Goal: Task Accomplishment & Management: Use online tool/utility

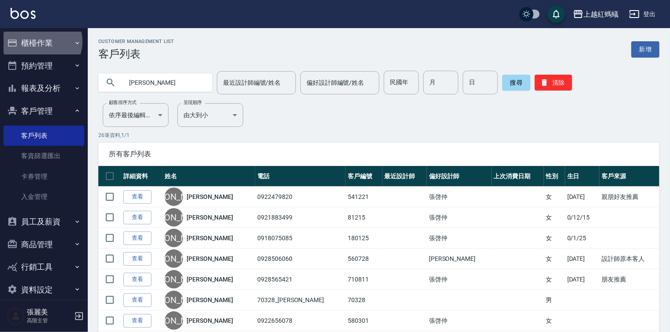
click at [40, 41] on button "櫃檯作業" at bounding box center [44, 43] width 81 height 23
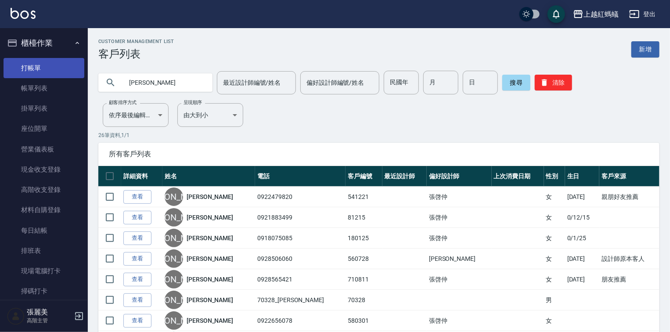
click at [39, 67] on link "打帳單" at bounding box center [44, 68] width 81 height 20
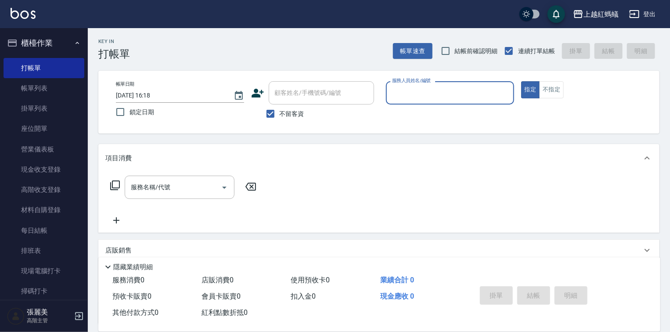
click at [435, 86] on input "服務人員姓名/編號" at bounding box center [450, 92] width 120 height 15
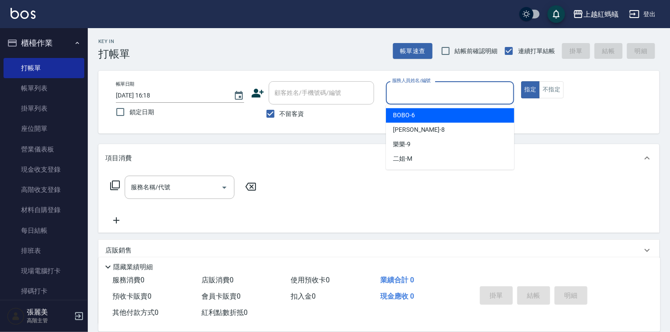
click at [424, 113] on div "BOBO -6" at bounding box center [450, 115] width 128 height 14
type input "BOBO-6"
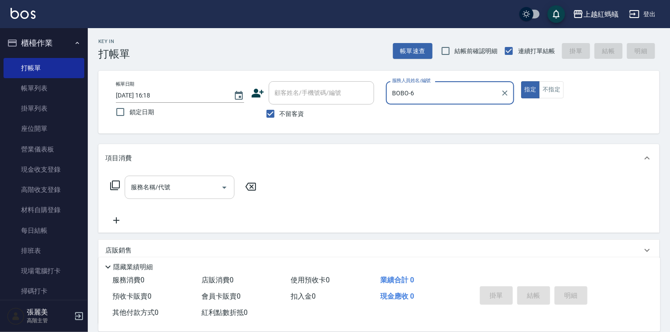
click at [188, 190] on input "服務名稱/代號" at bounding box center [173, 187] width 89 height 15
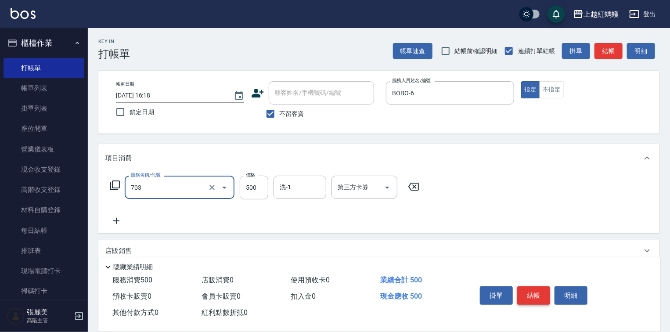
type input "[PERSON_NAME]兩段頭皮養護(703)"
click at [528, 292] on button "結帳" at bounding box center [533, 295] width 33 height 18
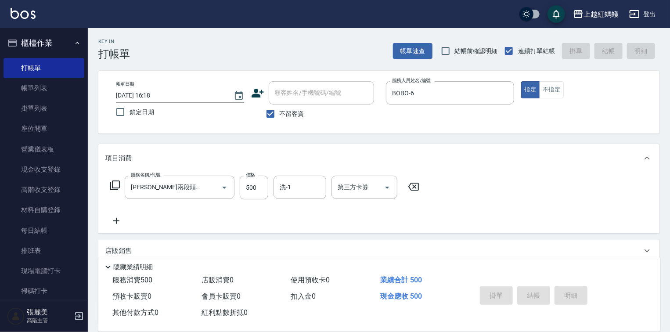
type input "[DATE] 16:19"
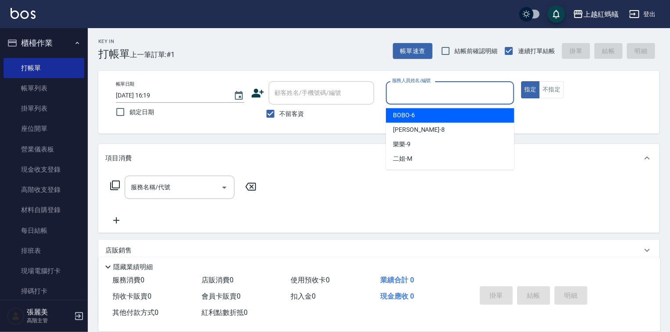
drag, startPoint x: 444, startPoint y: 87, endPoint x: 439, endPoint y: 97, distance: 11.0
click at [444, 88] on input "服務人員姓名/編號" at bounding box center [450, 92] width 120 height 15
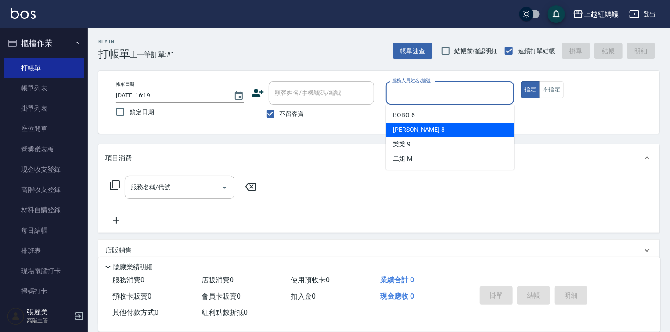
click at [425, 132] on div "[PERSON_NAME] -8" at bounding box center [450, 130] width 128 height 14
type input "[PERSON_NAME]-8"
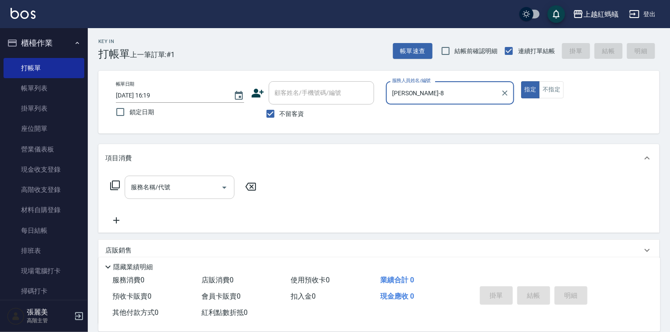
click at [166, 183] on input "服務名稱/代號" at bounding box center [173, 187] width 89 height 15
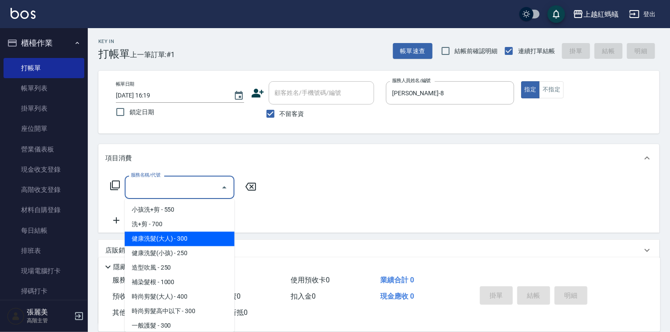
click at [198, 238] on span "健康洗髮(大人) - 300" at bounding box center [180, 239] width 110 height 14
type input "健康洗髮(大人)(201)"
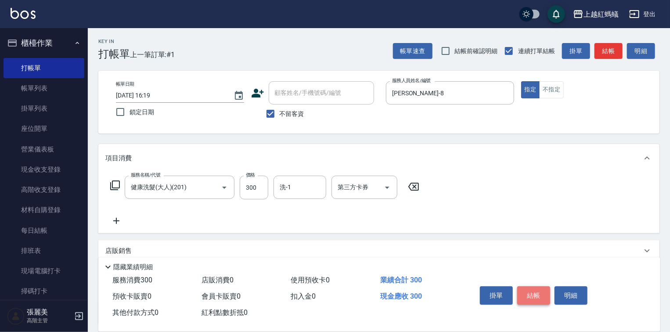
click at [529, 290] on button "結帳" at bounding box center [533, 295] width 33 height 18
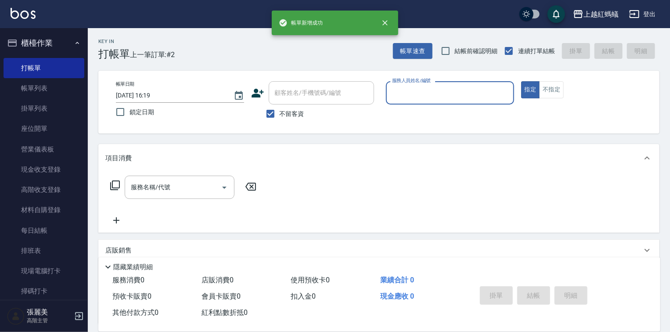
click at [421, 87] on input "服務人員姓名/編號" at bounding box center [450, 92] width 120 height 15
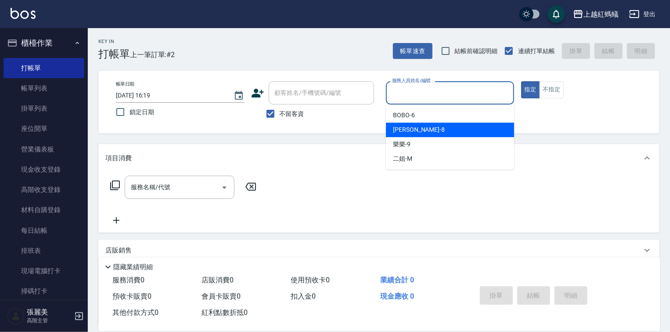
click at [424, 131] on div "[PERSON_NAME] -8" at bounding box center [450, 130] width 128 height 14
type input "[PERSON_NAME]-8"
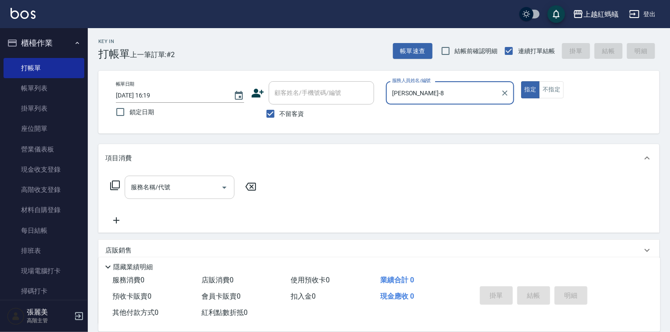
click at [179, 183] on input "服務名稱/代號" at bounding box center [173, 187] width 89 height 15
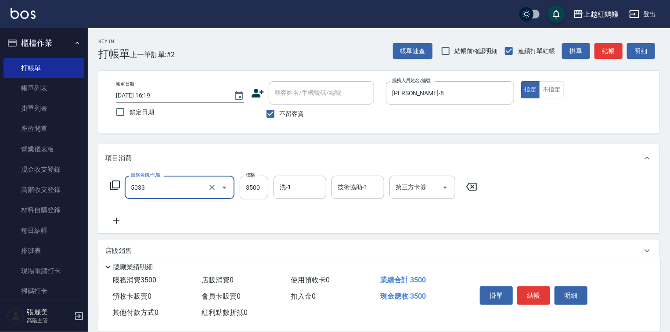
type input "溫塑燙(長)(5033)"
type input "4000"
click at [529, 288] on button "結帳" at bounding box center [533, 295] width 33 height 18
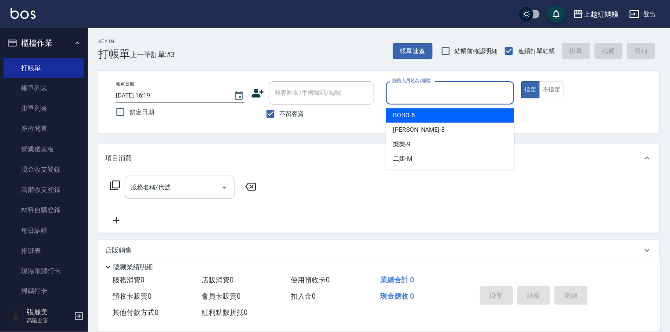
click at [437, 98] on input "服務人員姓名/編號" at bounding box center [450, 92] width 120 height 15
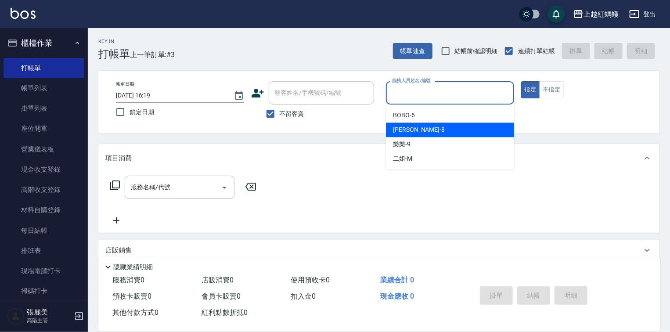
click at [427, 133] on div "[PERSON_NAME] -8" at bounding box center [450, 130] width 128 height 14
type input "[PERSON_NAME]-8"
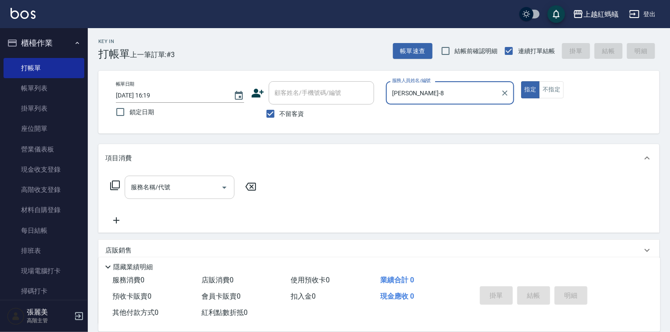
click at [169, 182] on input "服務名稱/代號" at bounding box center [173, 187] width 89 height 15
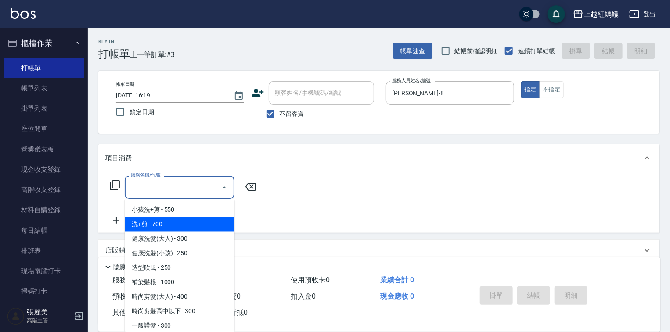
click at [164, 227] on span "洗+剪 - 700" at bounding box center [180, 224] width 110 height 14
type input "洗+剪(200)"
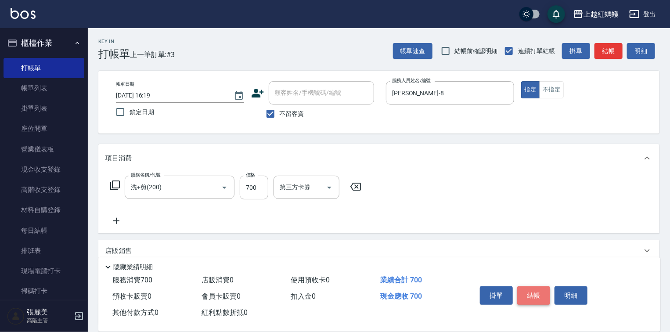
click at [533, 295] on button "結帳" at bounding box center [533, 295] width 33 height 18
type input "[DATE] 16:20"
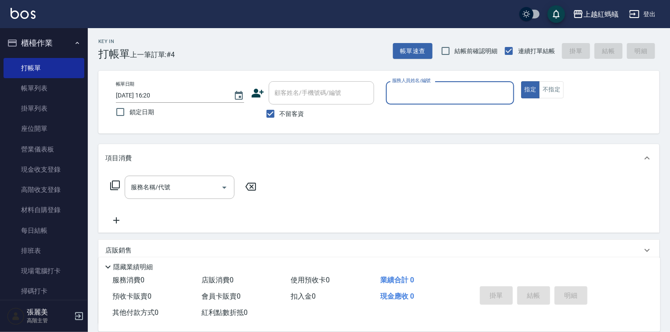
click at [409, 94] on input "服務人員姓名/編號" at bounding box center [450, 92] width 120 height 15
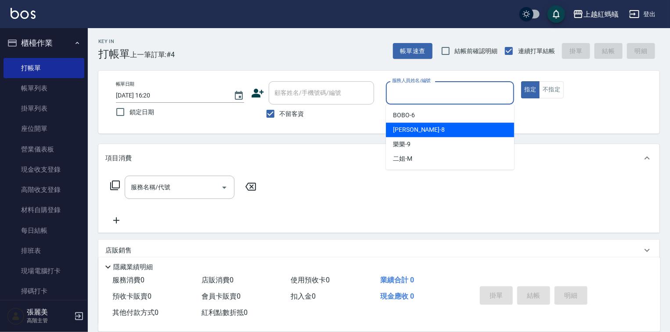
click at [432, 135] on div "[PERSON_NAME] -8" at bounding box center [450, 130] width 128 height 14
type input "[PERSON_NAME]-8"
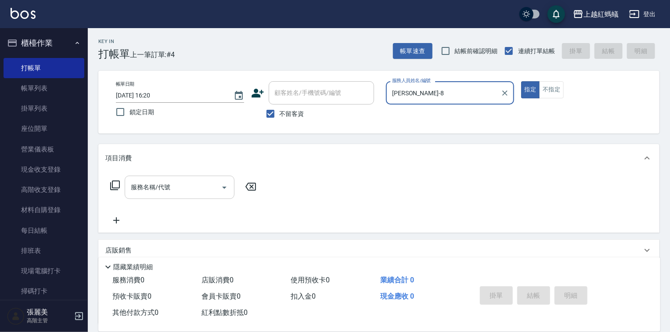
click at [198, 186] on input "服務名稱/代號" at bounding box center [173, 187] width 89 height 15
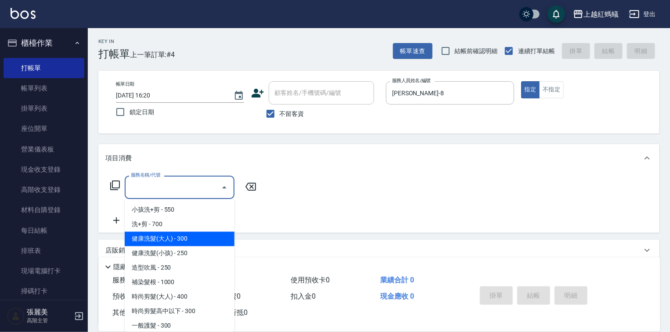
drag, startPoint x: 196, startPoint y: 233, endPoint x: 199, endPoint y: 241, distance: 8.5
click at [196, 232] on span "健康洗髮(大人) - 300" at bounding box center [180, 239] width 110 height 14
type input "健康洗髮(大人)(201)"
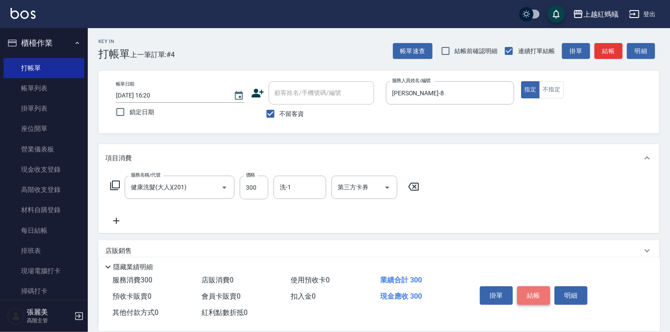
click at [531, 290] on button "結帳" at bounding box center [533, 295] width 33 height 18
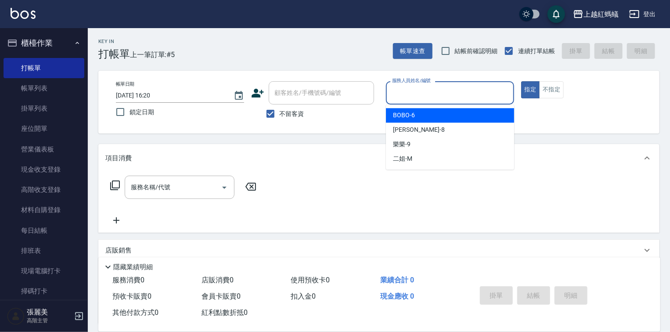
click at [421, 91] on input "服務人員姓名/編號" at bounding box center [450, 92] width 120 height 15
click at [422, 119] on div "BOBO -6" at bounding box center [450, 115] width 128 height 14
type input "BOBO-6"
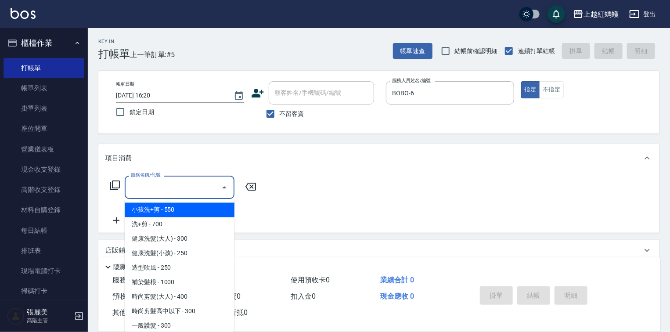
click at [181, 186] on input "服務名稱/代號" at bounding box center [173, 187] width 89 height 15
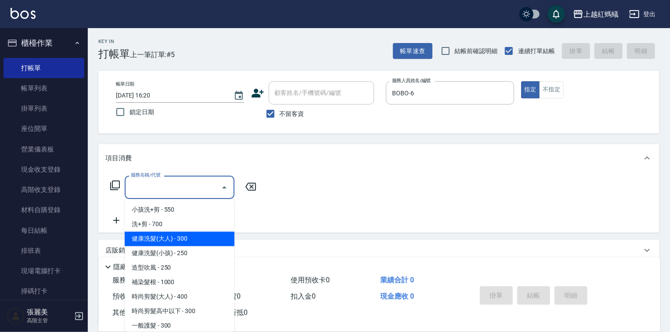
click at [204, 240] on span "健康洗髮(大人) - 300" at bounding box center [180, 239] width 110 height 14
type input "健康洗髮(大人)(201)"
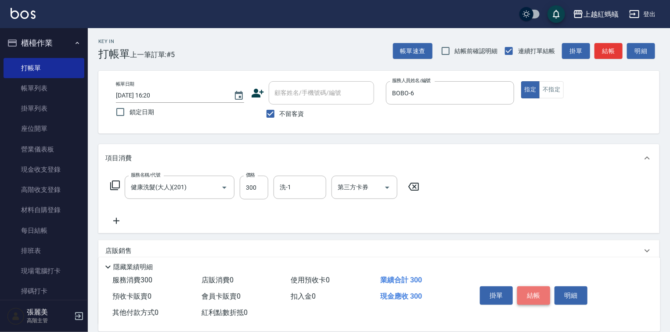
click at [524, 287] on button "結帳" at bounding box center [533, 295] width 33 height 18
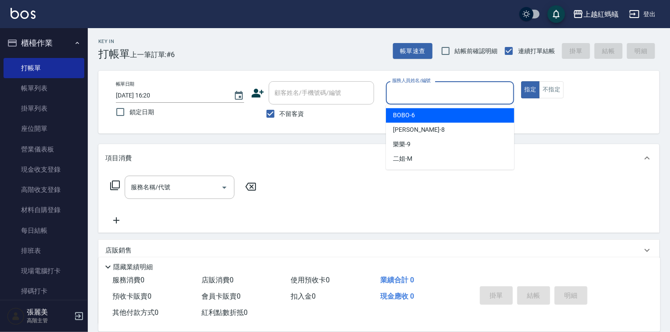
click at [419, 88] on input "服務人員姓名/編號" at bounding box center [450, 92] width 120 height 15
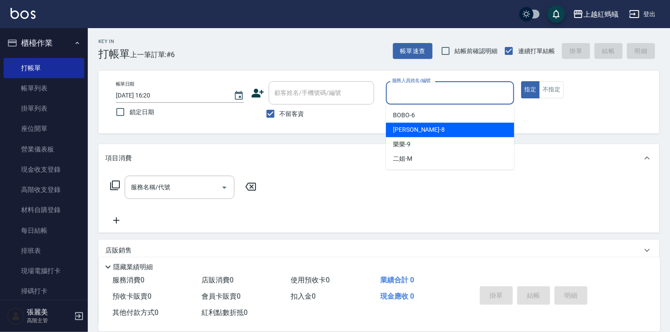
click at [436, 123] on div "[PERSON_NAME] -8" at bounding box center [450, 130] width 128 height 14
type input "[PERSON_NAME]-8"
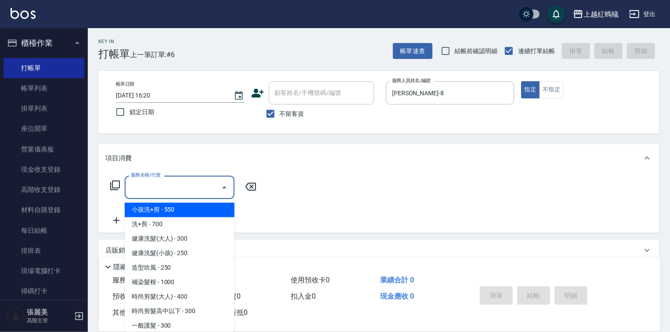
click at [183, 188] on input "服務名稱/代號" at bounding box center [173, 187] width 89 height 15
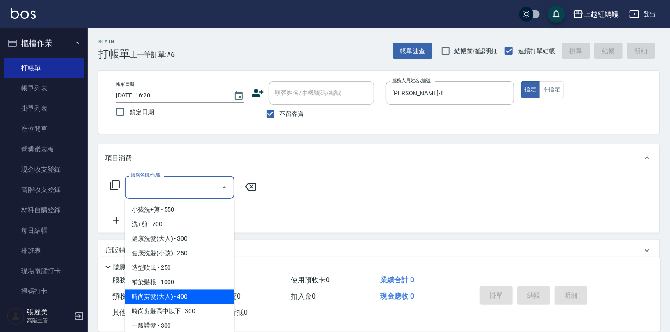
click at [190, 297] on span "時尚剪髮(大人) - 400" at bounding box center [180, 297] width 110 height 14
type input "時尚剪髮(大人)(301)"
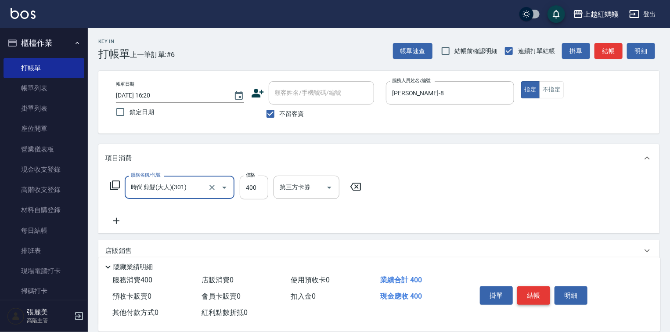
click at [536, 287] on button "結帳" at bounding box center [533, 295] width 33 height 18
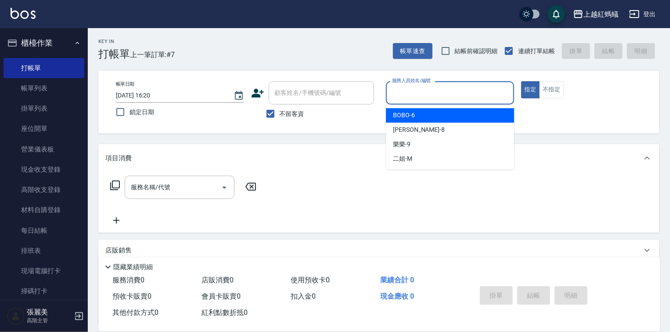
click at [421, 95] on input "服務人員姓名/編號" at bounding box center [450, 92] width 120 height 15
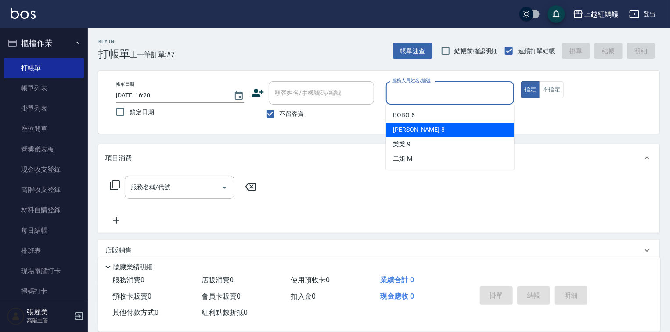
click at [426, 130] on div "[PERSON_NAME] -8" at bounding box center [450, 130] width 128 height 14
type input "[PERSON_NAME]-8"
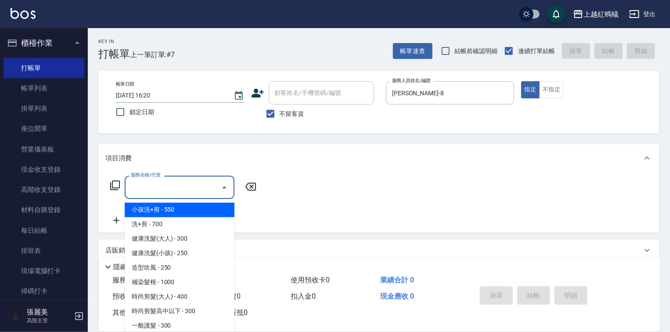
click at [191, 188] on input "服務名稱/代號" at bounding box center [173, 187] width 89 height 15
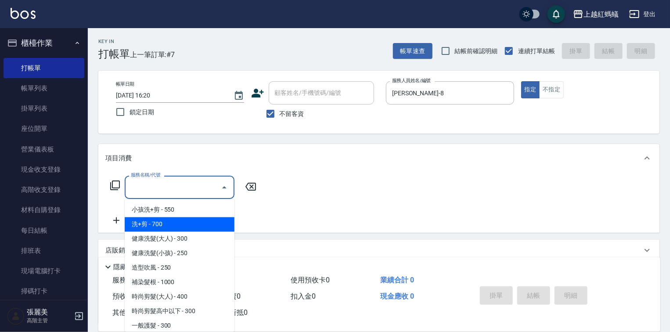
click at [141, 224] on span "洗+剪 - 700" at bounding box center [180, 224] width 110 height 14
type input "洗+剪(200)"
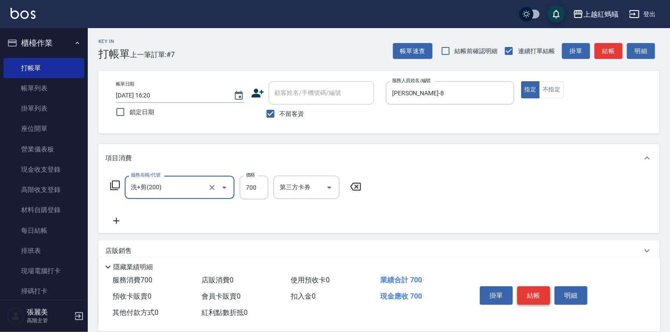
click at [541, 293] on button "結帳" at bounding box center [533, 295] width 33 height 18
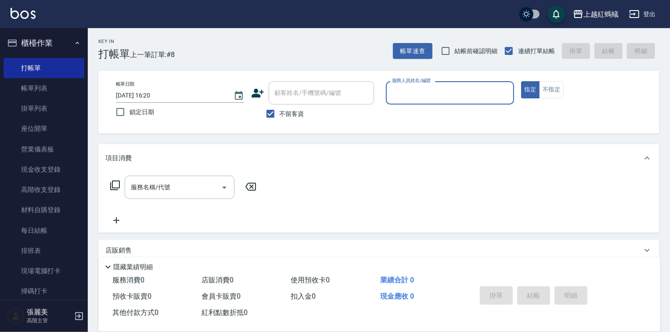
click at [443, 100] on input "服務人員姓名/編號" at bounding box center [450, 92] width 120 height 15
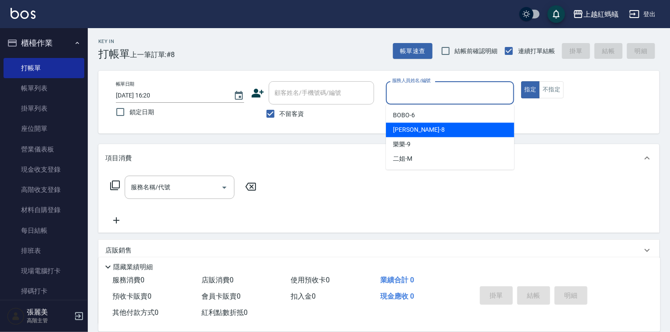
click at [426, 126] on div "[PERSON_NAME] -8" at bounding box center [450, 130] width 128 height 14
type input "[PERSON_NAME]-8"
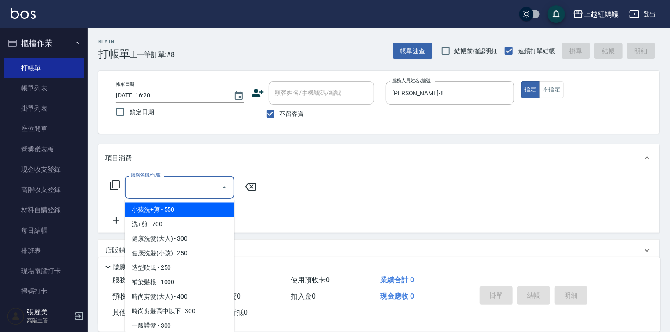
click at [180, 188] on input "服務名稱/代號" at bounding box center [173, 187] width 89 height 15
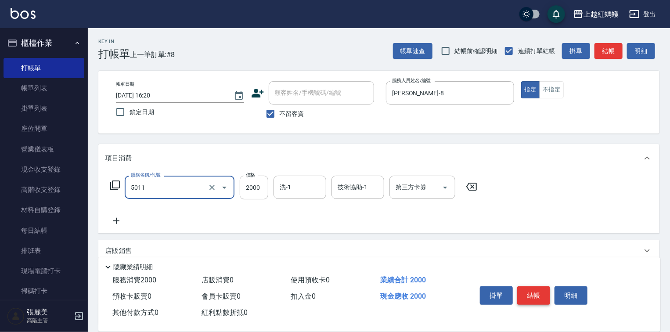
type input "桑多麗燙(短)(5011)"
click at [520, 299] on button "結帳" at bounding box center [533, 295] width 33 height 18
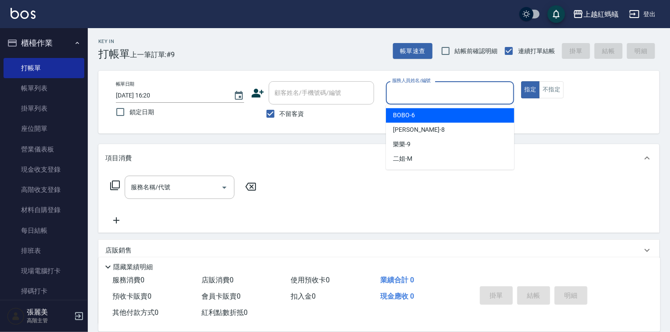
click at [417, 98] on input "服務人員姓名/編號" at bounding box center [450, 92] width 120 height 15
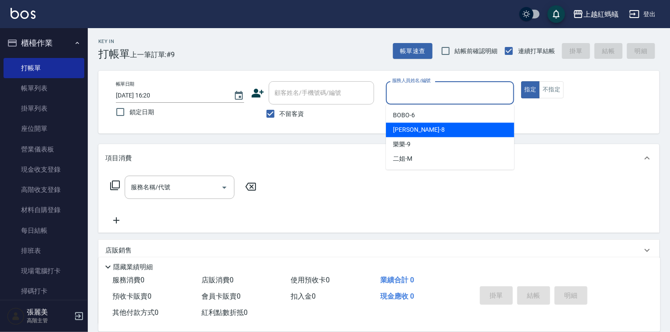
click at [415, 133] on div "[PERSON_NAME] -8" at bounding box center [450, 130] width 128 height 14
type input "[PERSON_NAME]-8"
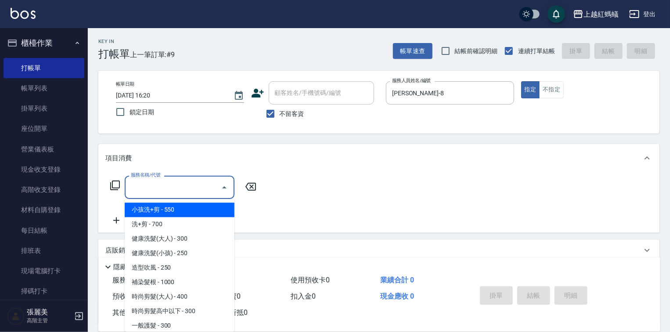
click at [182, 184] on input "服務名稱/代號" at bounding box center [173, 187] width 89 height 15
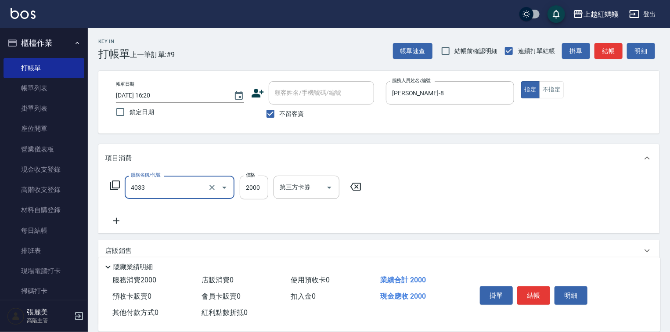
type input "創意挑染(長)(4033)"
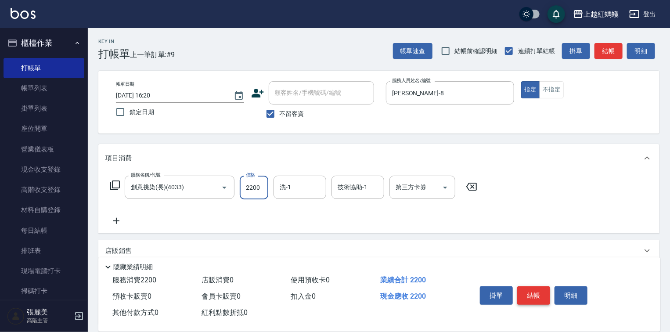
type input "2200"
click at [538, 300] on button "結帳" at bounding box center [533, 295] width 33 height 18
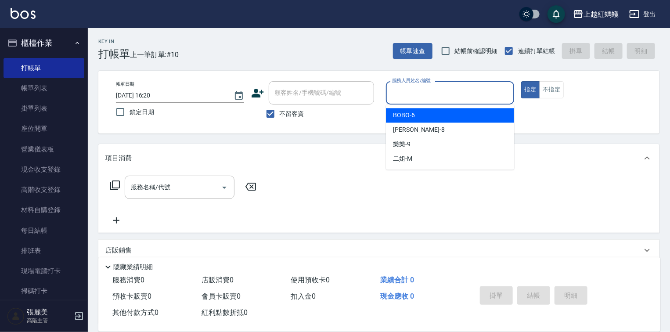
drag, startPoint x: 436, startPoint y: 97, endPoint x: 424, endPoint y: 137, distance: 41.0
click at [436, 98] on input "服務人員姓名/編號" at bounding box center [450, 92] width 120 height 15
click at [428, 118] on div "BOBO -6" at bounding box center [450, 115] width 128 height 14
type input "BOBO-6"
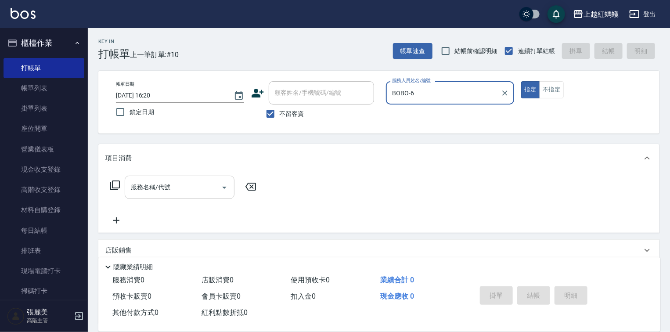
click at [167, 189] on input "服務名稱/代號" at bounding box center [173, 187] width 89 height 15
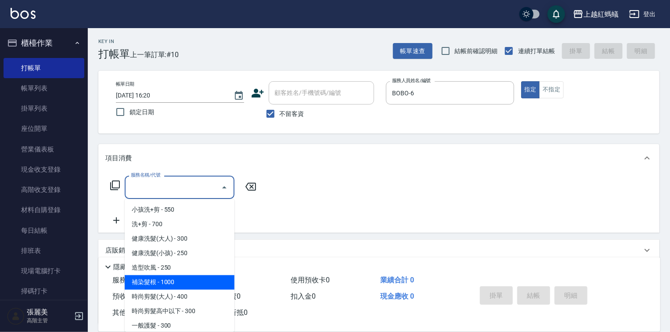
click at [183, 279] on span "補染髮根 - 1000" at bounding box center [180, 282] width 110 height 14
type input "補染髮根(204)"
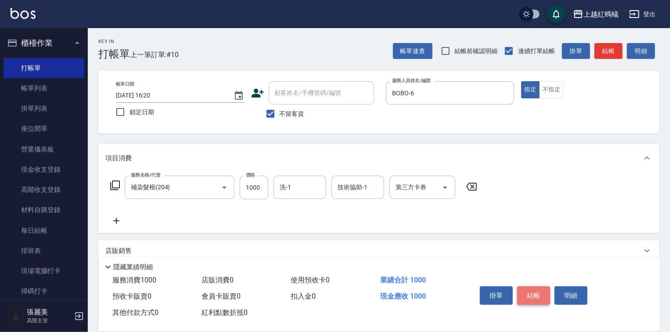
click at [541, 296] on button "結帳" at bounding box center [533, 295] width 33 height 18
type input "[DATE] 16:21"
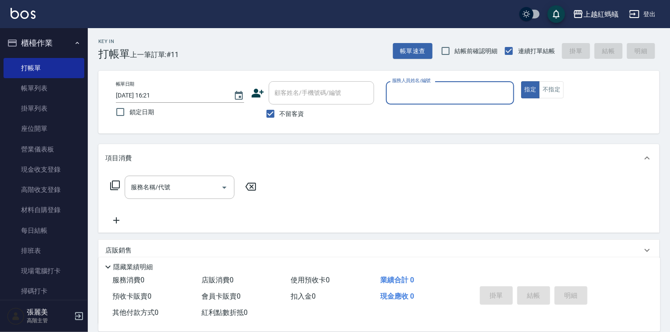
click at [433, 94] on input "服務人員姓名/編號" at bounding box center [450, 92] width 120 height 15
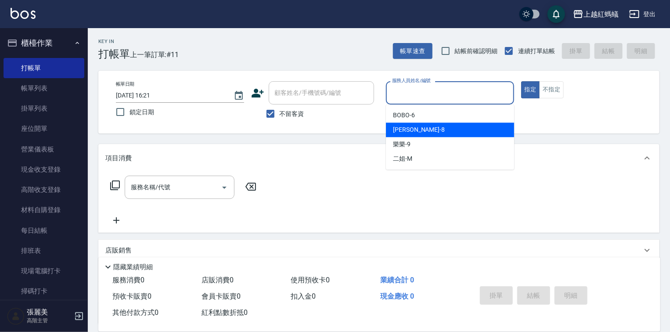
click at [429, 123] on div "[PERSON_NAME] -8" at bounding box center [450, 130] width 128 height 14
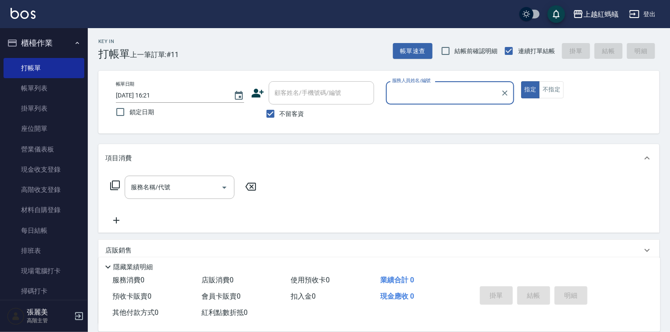
type input "[PERSON_NAME]-8"
click at [193, 177] on div "服務名稱/代號" at bounding box center [180, 187] width 110 height 23
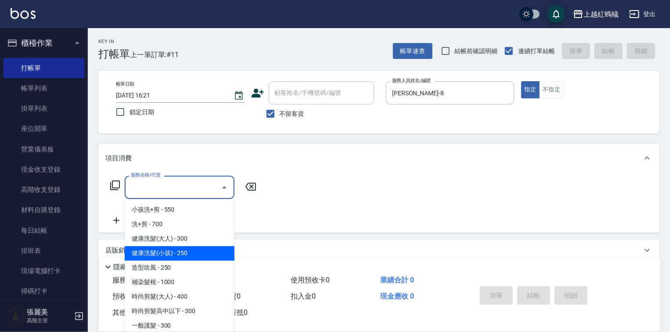
click at [213, 246] on span "健康洗髮(小孩) - 250" at bounding box center [180, 253] width 110 height 14
type input "健康洗髮(小孩)(202)"
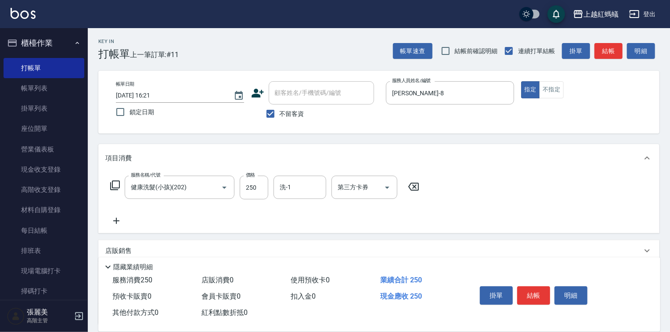
click at [412, 186] on icon at bounding box center [414, 186] width 22 height 11
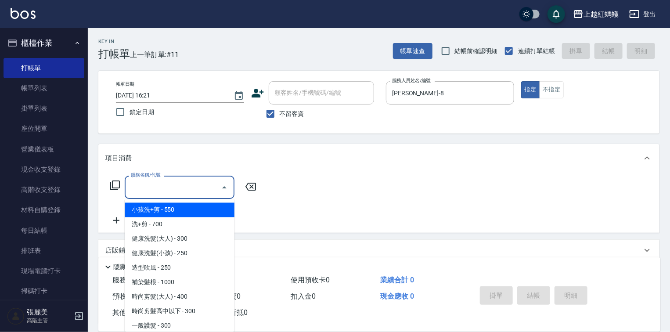
click at [180, 192] on input "服務名稱/代號" at bounding box center [173, 187] width 89 height 15
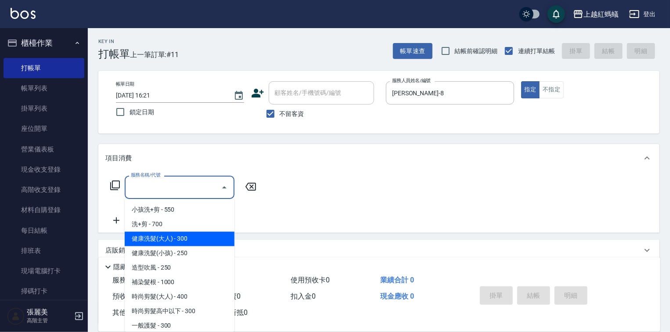
click at [187, 239] on span "健康洗髮(大人) - 300" at bounding box center [180, 239] width 110 height 14
type input "健康洗髮(大人)(201)"
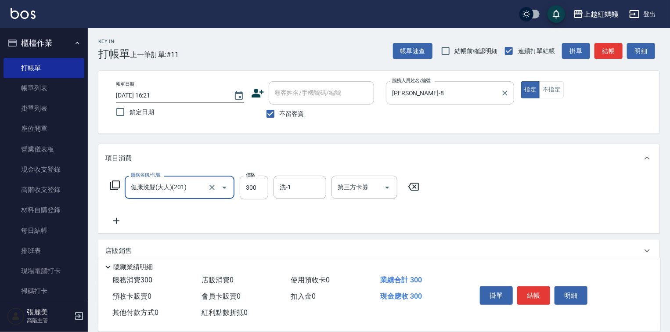
click at [420, 100] on input "[PERSON_NAME]-8" at bounding box center [443, 92] width 107 height 15
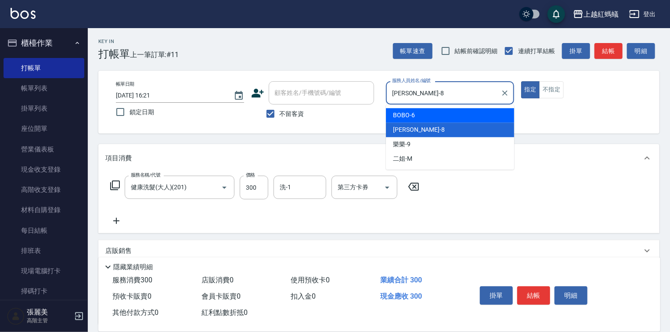
click at [430, 118] on div "BOBO -6" at bounding box center [450, 115] width 128 height 14
type input "BOBO-6"
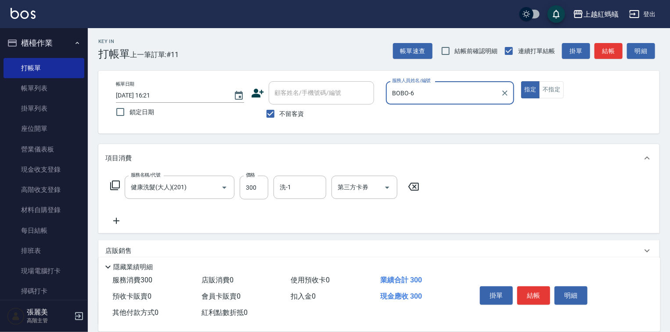
click at [553, 295] on div "掛單 結帳 明細" at bounding box center [533, 297] width 115 height 28
click at [531, 297] on button "結帳" at bounding box center [533, 295] width 33 height 18
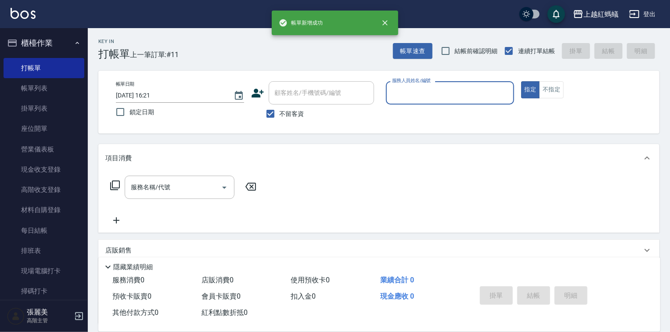
click at [450, 97] on input "服務人員姓名/編號" at bounding box center [450, 92] width 120 height 15
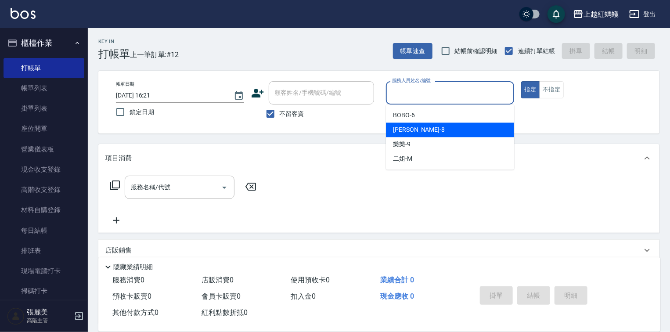
click at [420, 129] on div "[PERSON_NAME] -8" at bounding box center [450, 130] width 128 height 14
type input "[PERSON_NAME]-8"
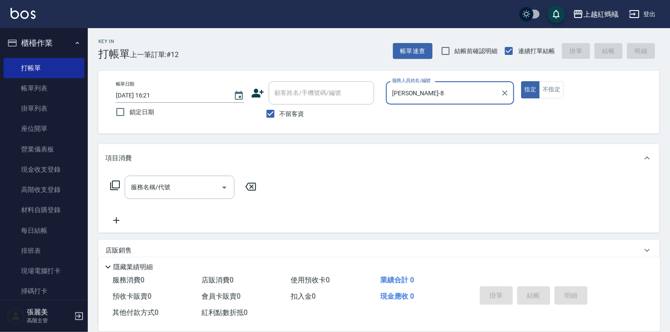
drag, startPoint x: 188, startPoint y: 180, endPoint x: 192, endPoint y: 171, distance: 10.2
click at [190, 176] on div "服務名稱/代號" at bounding box center [180, 187] width 110 height 23
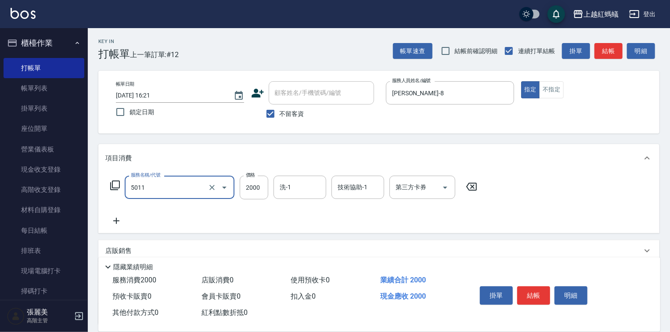
type input "桑多麗燙(短)(5011)"
click at [550, 286] on div "掛單 結帳 明細" at bounding box center [533, 297] width 115 height 28
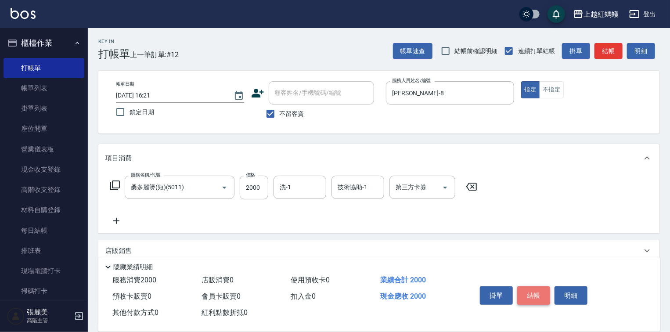
click at [531, 292] on button "結帳" at bounding box center [533, 295] width 33 height 18
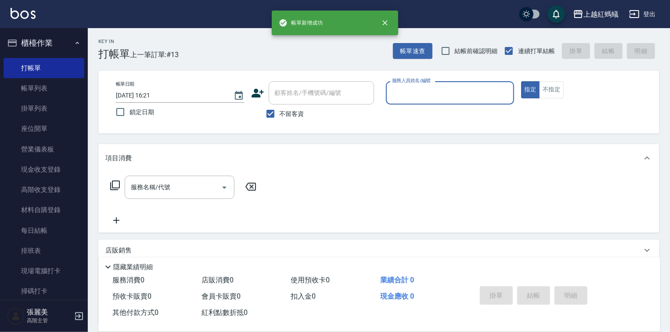
click at [420, 84] on div "服務人員姓名/編號" at bounding box center [450, 92] width 128 height 23
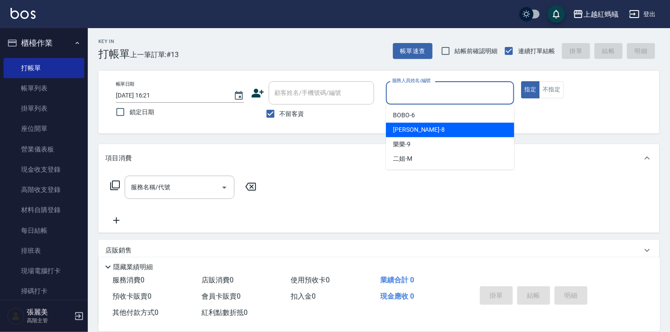
click at [423, 130] on div "[PERSON_NAME] -8" at bounding box center [450, 130] width 128 height 14
type input "[PERSON_NAME]-8"
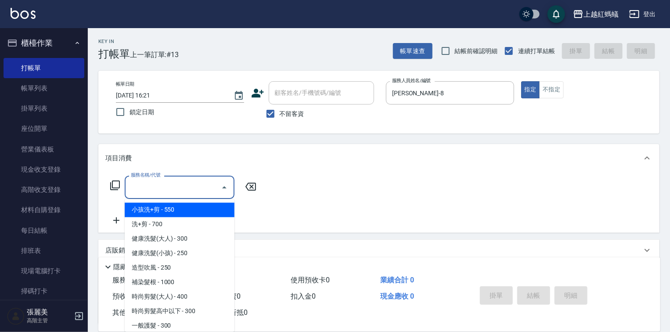
click at [165, 187] on input "服務名稱/代號" at bounding box center [173, 187] width 89 height 15
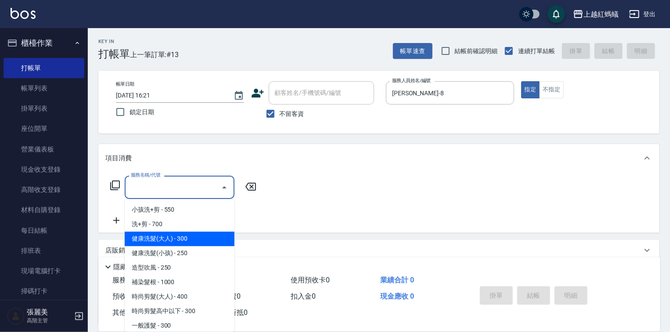
click at [222, 238] on span "健康洗髮(大人) - 300" at bounding box center [180, 239] width 110 height 14
type input "健康洗髮(大人)(201)"
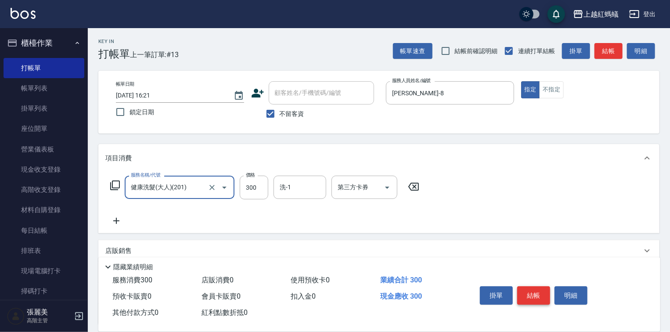
click at [531, 296] on button "結帳" at bounding box center [533, 295] width 33 height 18
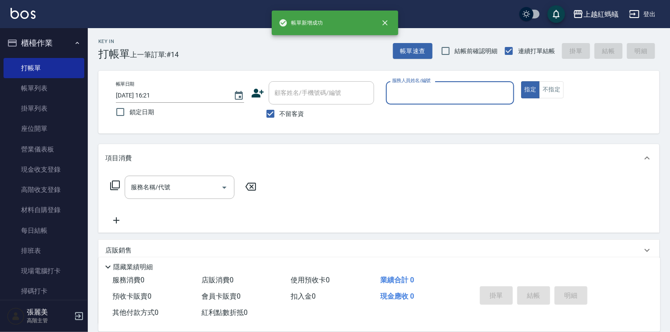
click at [416, 98] on input "服務人員姓名/編號" at bounding box center [450, 92] width 120 height 15
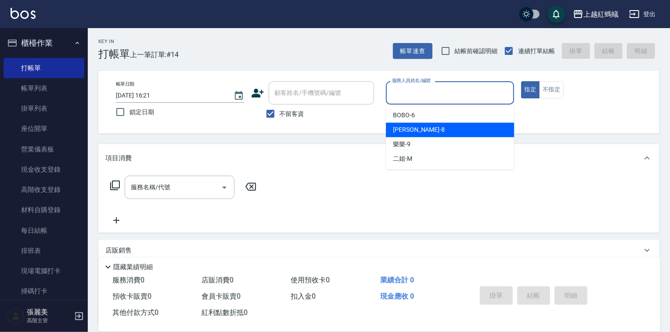
click at [413, 133] on div "[PERSON_NAME] -8" at bounding box center [450, 130] width 128 height 14
type input "[PERSON_NAME]-8"
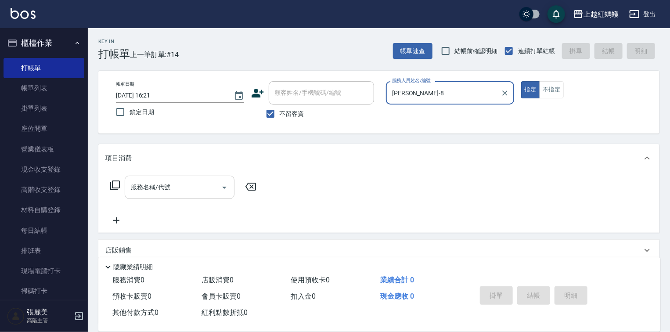
click at [212, 179] on div "服務名稱/代號" at bounding box center [180, 187] width 110 height 23
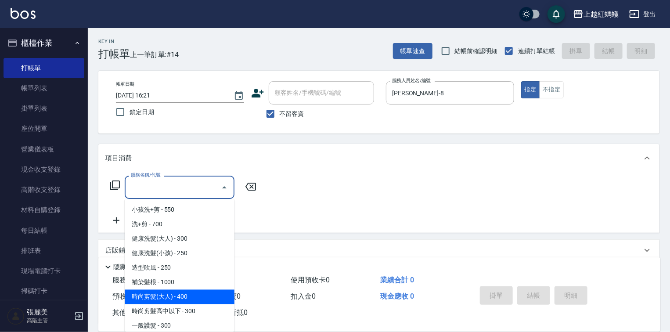
click at [203, 297] on span "時尚剪髮(大人) - 400" at bounding box center [180, 297] width 110 height 14
type input "時尚剪髮(大人)(301)"
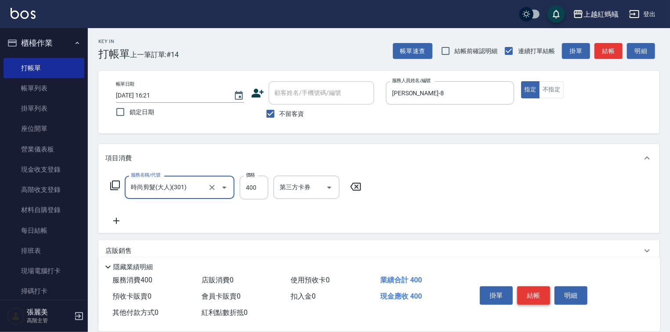
click at [539, 292] on button "結帳" at bounding box center [533, 295] width 33 height 18
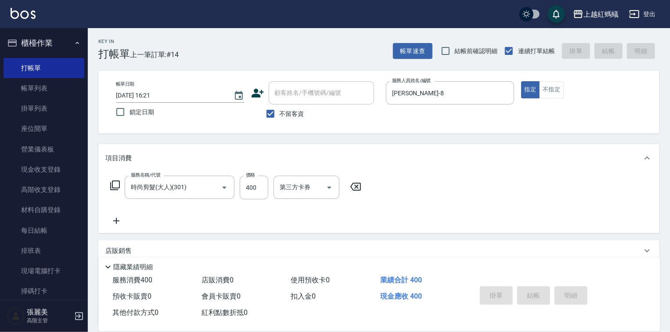
type input "[DATE] 16:22"
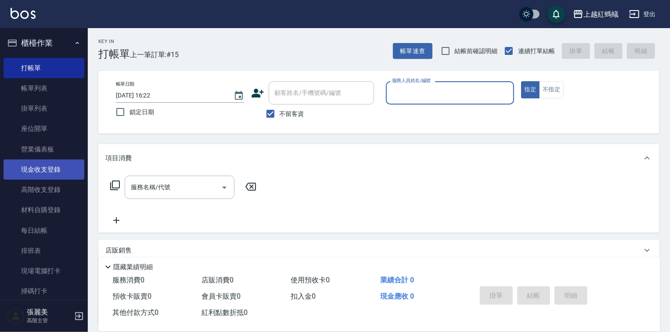
click at [58, 166] on link "現金收支登錄" at bounding box center [44, 169] width 81 height 20
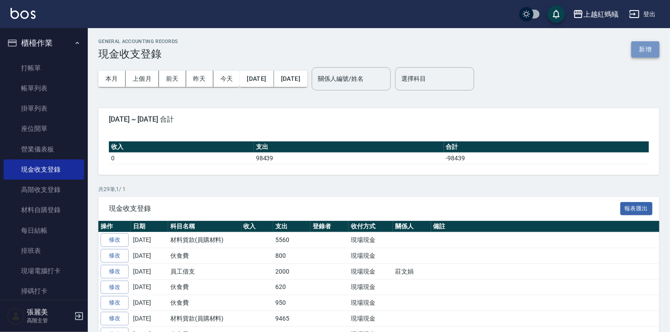
click at [640, 53] on button "新增" at bounding box center [646, 49] width 28 height 16
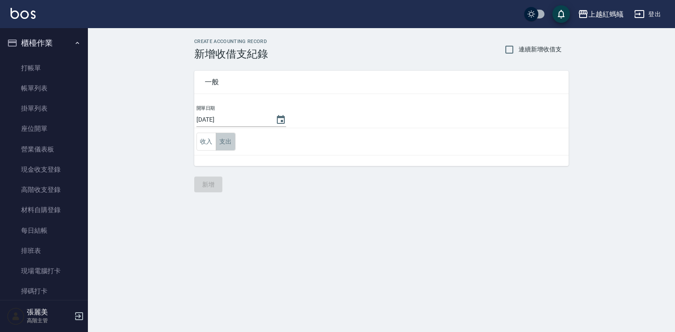
click at [230, 141] on button "支出" at bounding box center [226, 142] width 20 height 18
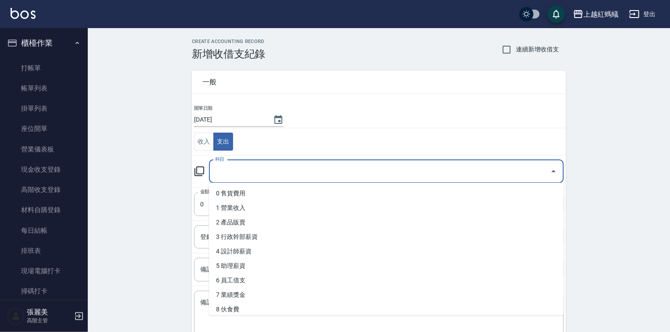
click at [238, 173] on input "科目" at bounding box center [380, 171] width 334 height 15
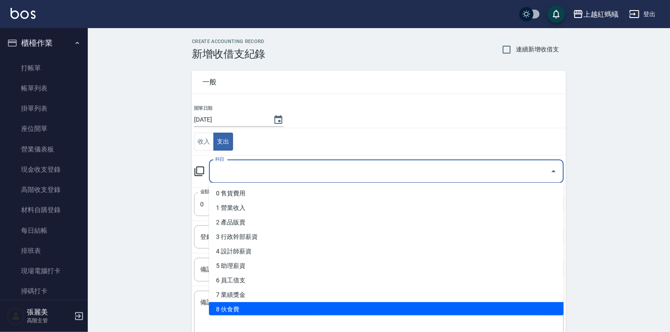
click at [242, 307] on li "8 伙食費" at bounding box center [386, 309] width 355 height 14
type input "8 伙食費"
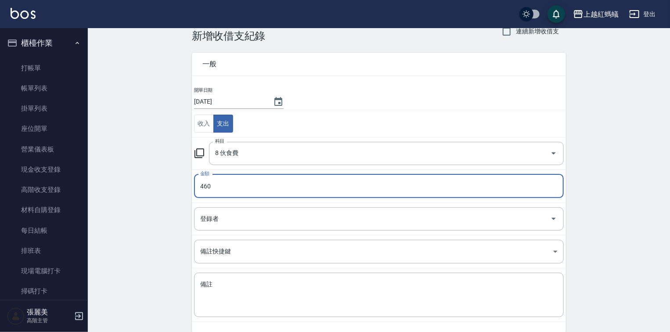
scroll to position [54, 0]
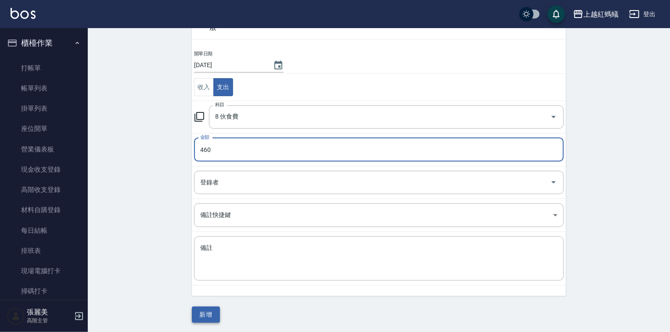
type input "460"
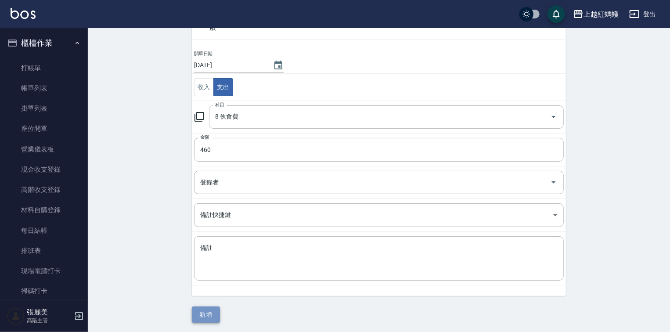
click at [204, 316] on button "新增" at bounding box center [206, 315] width 28 height 16
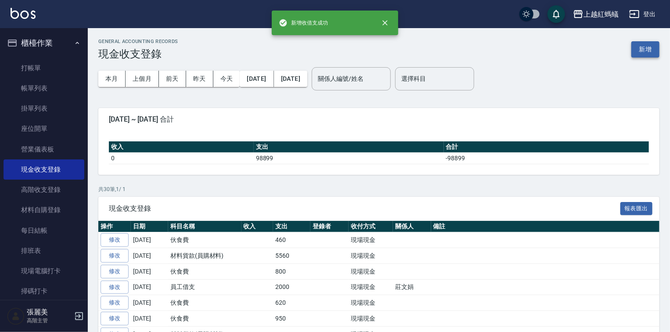
click at [654, 51] on button "新增" at bounding box center [646, 49] width 28 height 16
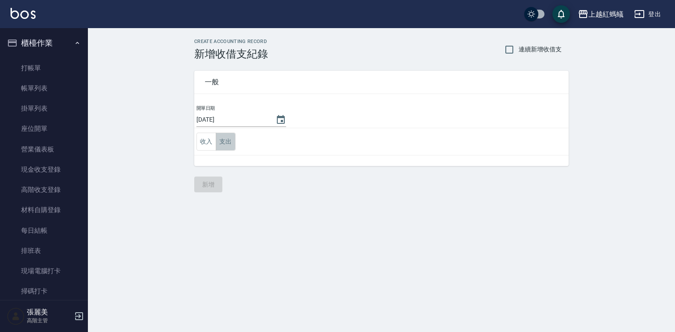
click at [227, 142] on button "支出" at bounding box center [226, 142] width 20 height 18
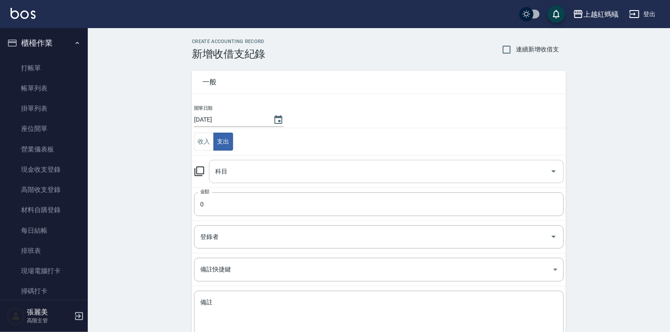
click at [242, 165] on input "科目" at bounding box center [380, 171] width 334 height 15
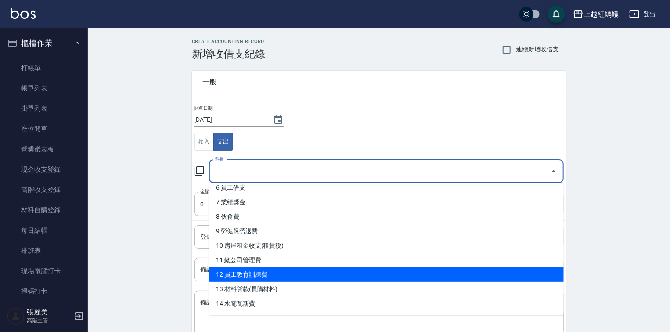
scroll to position [105, 0]
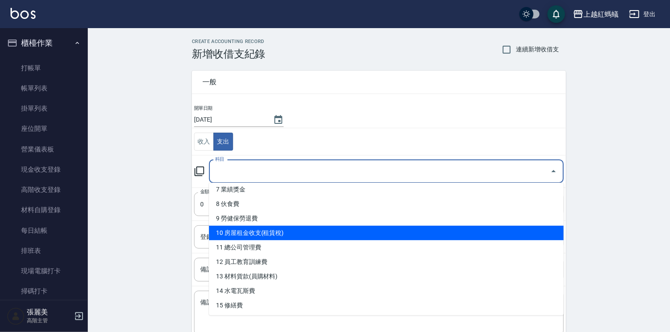
click at [272, 232] on li "10 房屋租金收支(租賃稅)" at bounding box center [386, 233] width 355 height 14
type input "10 房屋租金收支(租賃稅)"
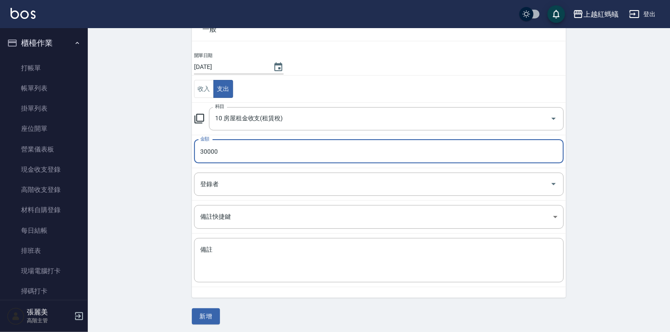
scroll to position [54, 0]
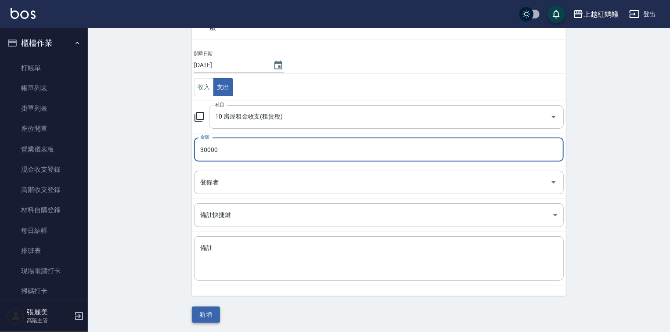
type input "30000"
click at [209, 313] on button "新增" at bounding box center [206, 315] width 28 height 16
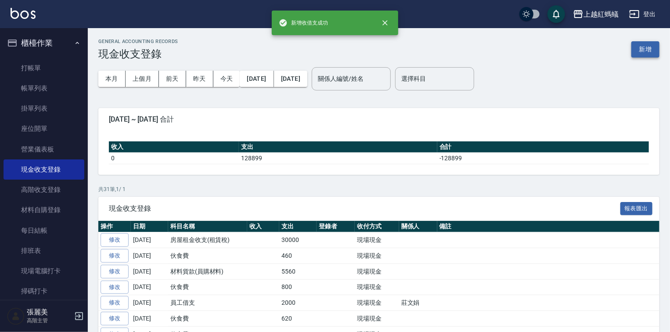
click at [649, 48] on button "新增" at bounding box center [646, 49] width 28 height 16
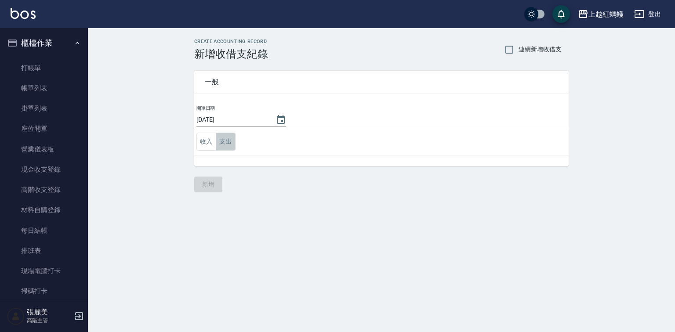
click at [224, 141] on button "支出" at bounding box center [226, 142] width 20 height 18
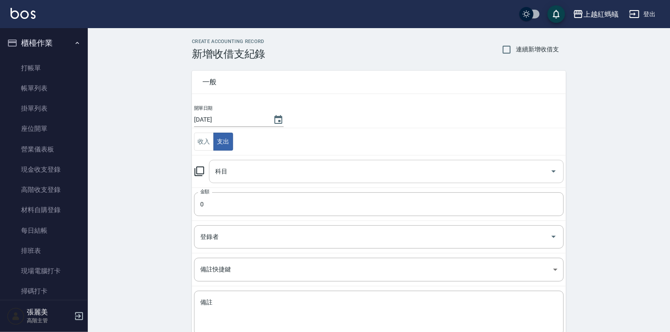
click at [227, 161] on div "科目" at bounding box center [386, 171] width 355 height 23
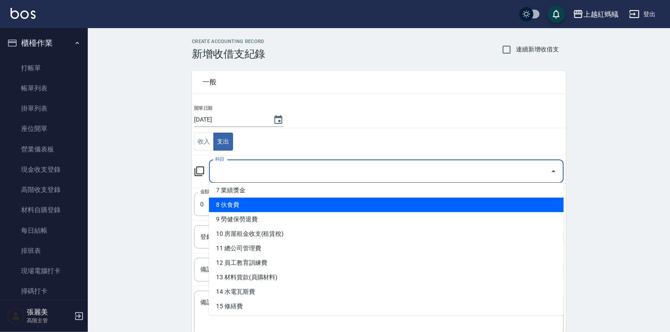
scroll to position [105, 0]
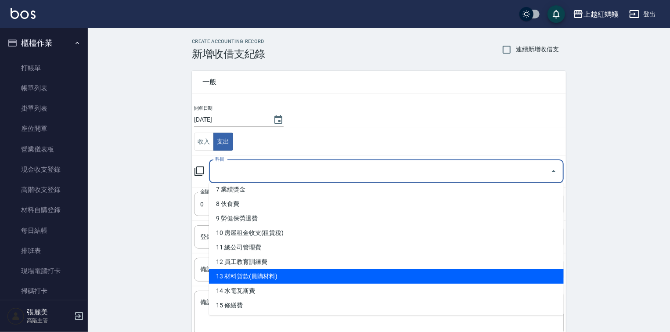
click at [254, 271] on li "13 材料貨款(員購材料)" at bounding box center [386, 276] width 355 height 14
type input "13 材料貨款(員購材料)"
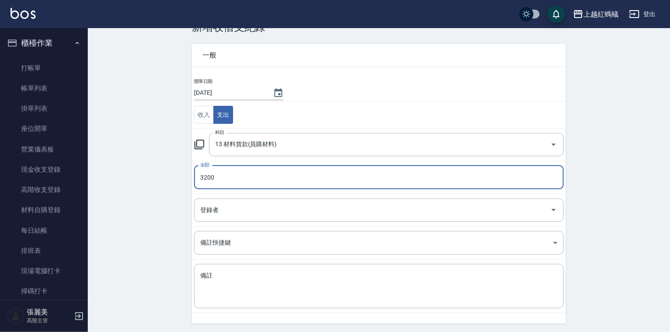
scroll to position [54, 0]
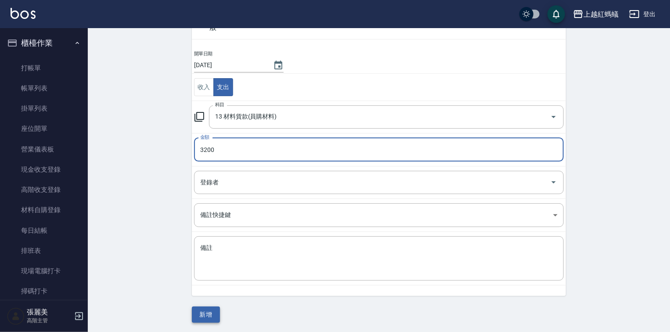
type input "3200"
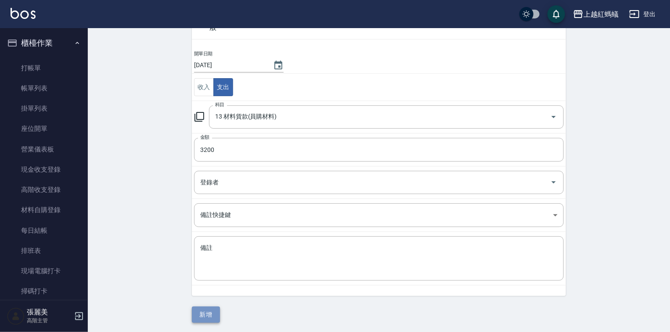
click at [213, 311] on button "新增" at bounding box center [206, 315] width 28 height 16
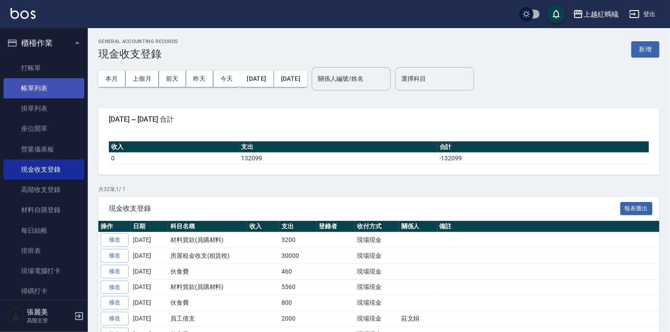
click at [45, 92] on link "帳單列表" at bounding box center [44, 88] width 81 height 20
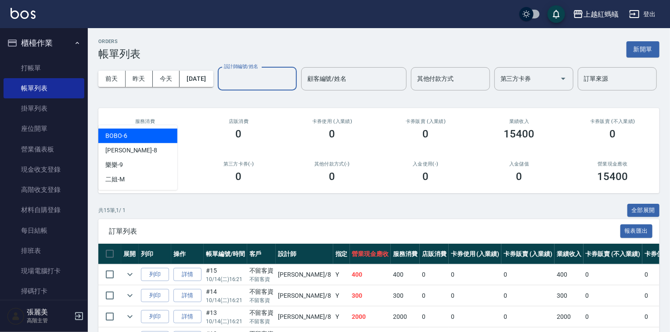
click at [222, 87] on input "設計師編號/姓名" at bounding box center [257, 78] width 71 height 15
click at [136, 137] on div "BOBO -6" at bounding box center [137, 136] width 79 height 14
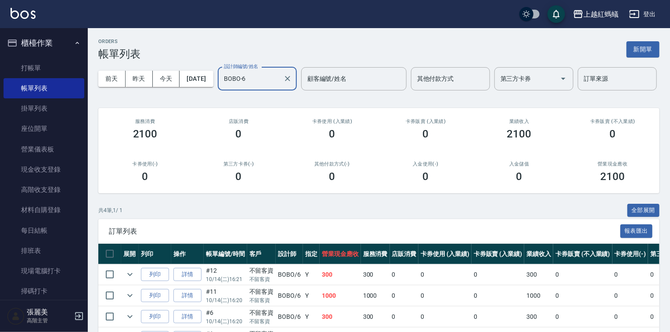
click at [222, 87] on input "BOBO-6" at bounding box center [251, 78] width 58 height 15
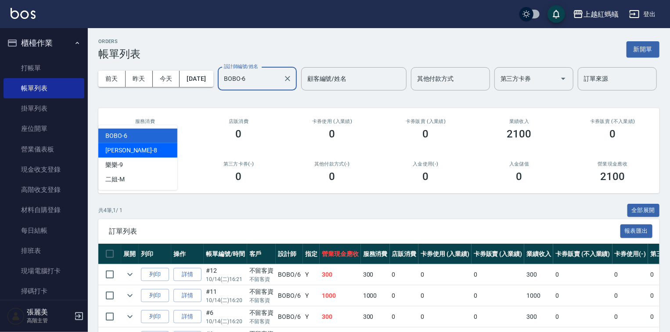
click at [129, 147] on div "[PERSON_NAME] -8" at bounding box center [137, 150] width 79 height 14
type input "[PERSON_NAME]-8"
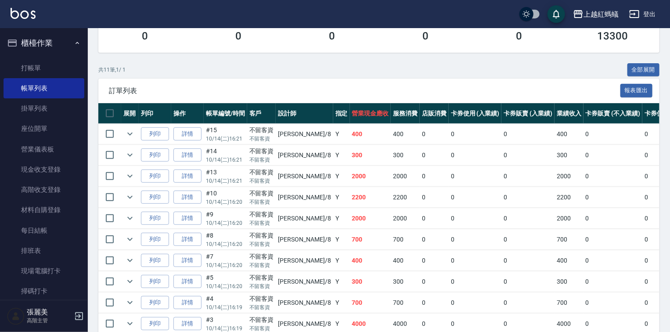
scroll to position [35, 0]
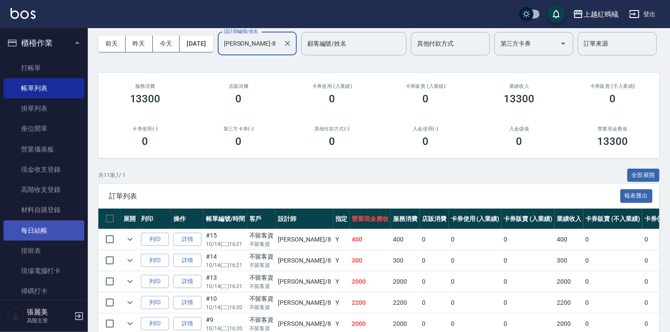
click at [43, 230] on link "每日結帳" at bounding box center [44, 230] width 81 height 20
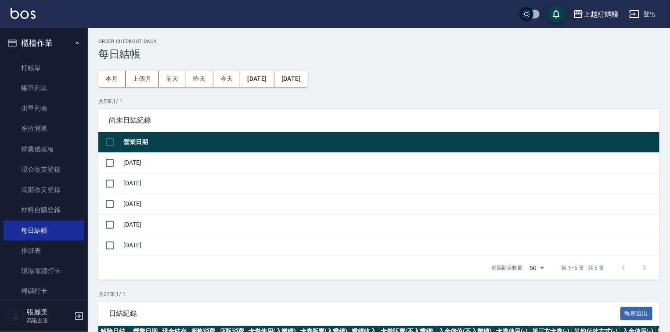
drag, startPoint x: 111, startPoint y: 243, endPoint x: 121, endPoint y: 242, distance: 9.7
click at [117, 242] on input "checkbox" at bounding box center [110, 245] width 18 height 18
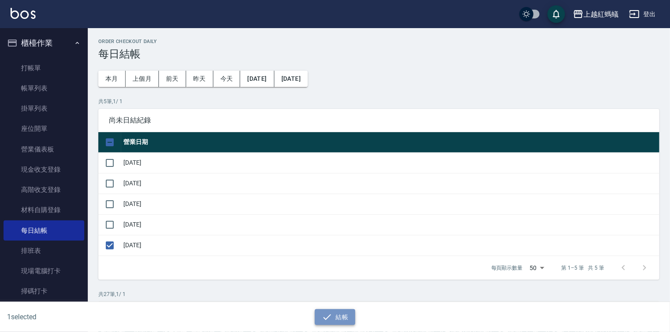
click at [328, 312] on icon "button" at bounding box center [327, 317] width 11 height 11
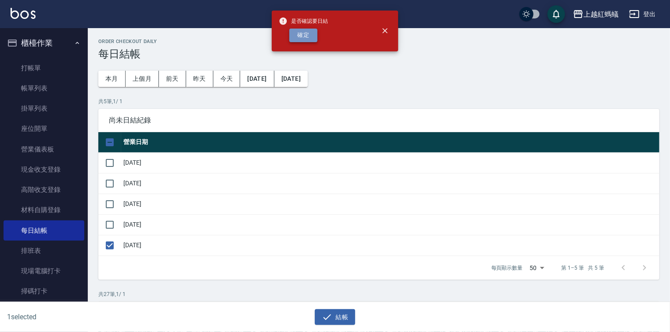
click at [299, 35] on button "確定" at bounding box center [303, 36] width 28 height 14
checkbox input "false"
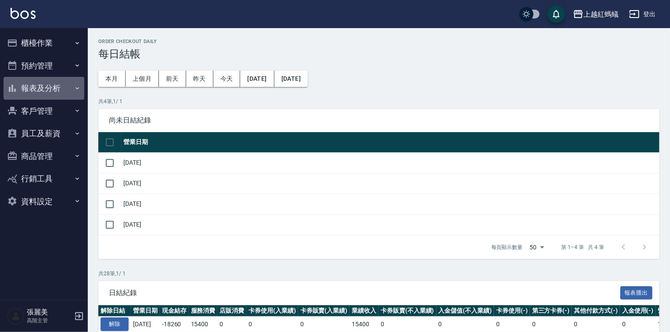
click at [47, 83] on button "報表及分析" at bounding box center [44, 88] width 81 height 23
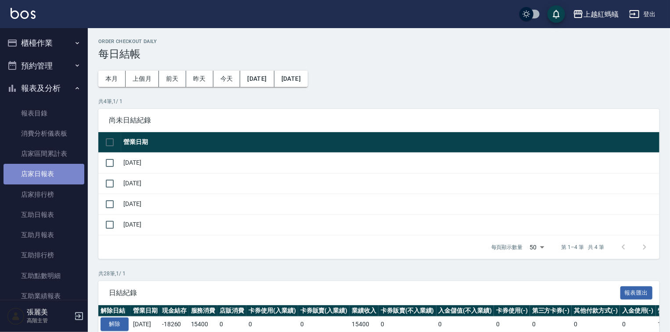
click at [54, 172] on link "店家日報表" at bounding box center [44, 174] width 81 height 20
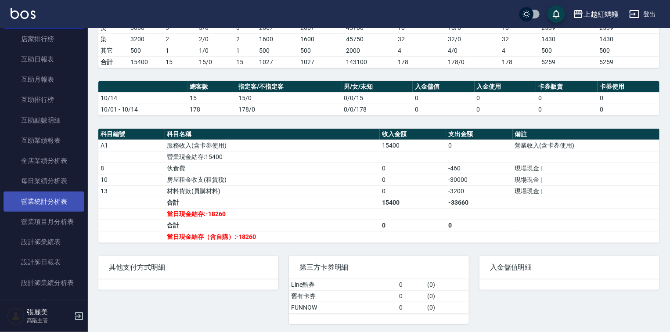
scroll to position [176, 0]
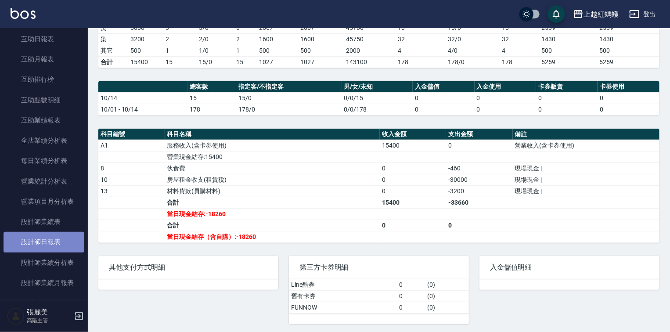
click at [63, 244] on link "設計師日報表" at bounding box center [44, 242] width 81 height 20
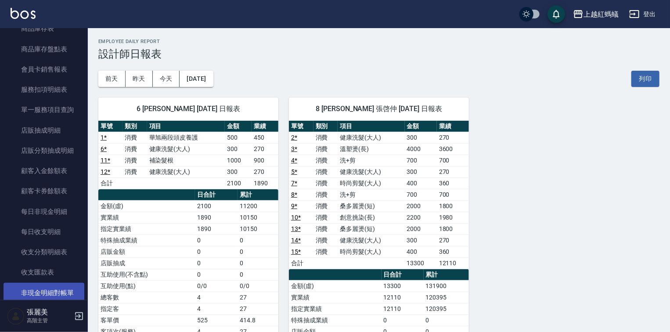
scroll to position [703, 0]
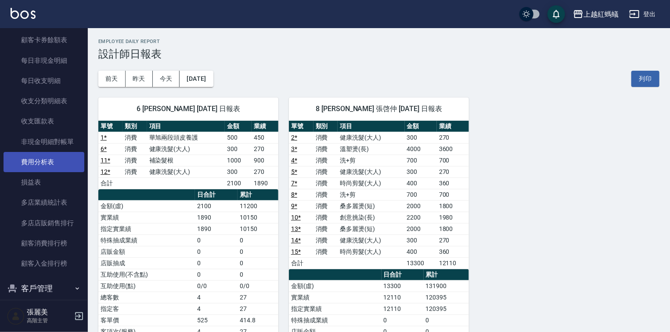
click at [47, 159] on link "費用分析表" at bounding box center [44, 162] width 81 height 20
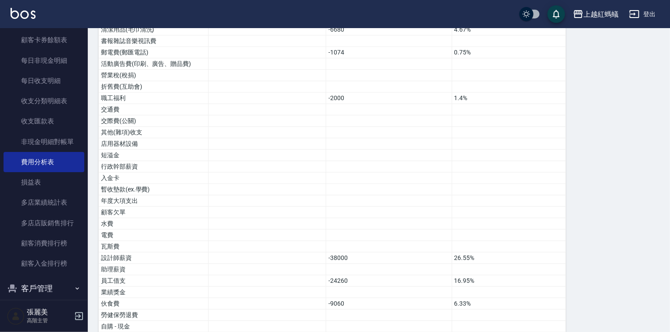
scroll to position [426, 0]
